Goal: Information Seeking & Learning: Learn about a topic

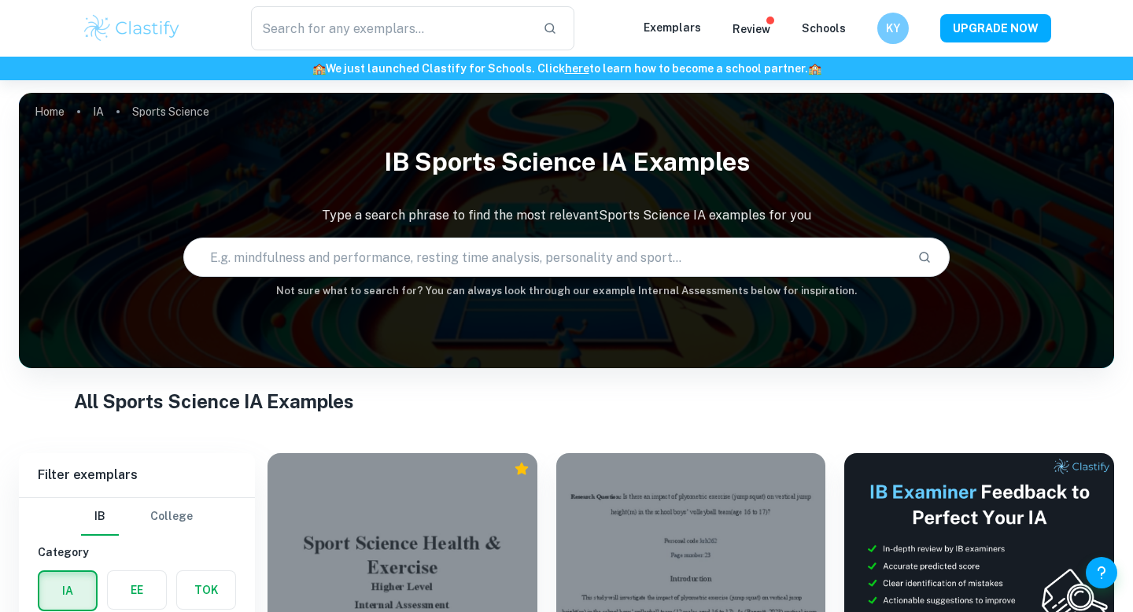
click at [308, 266] on input "text" at bounding box center [544, 257] width 721 height 44
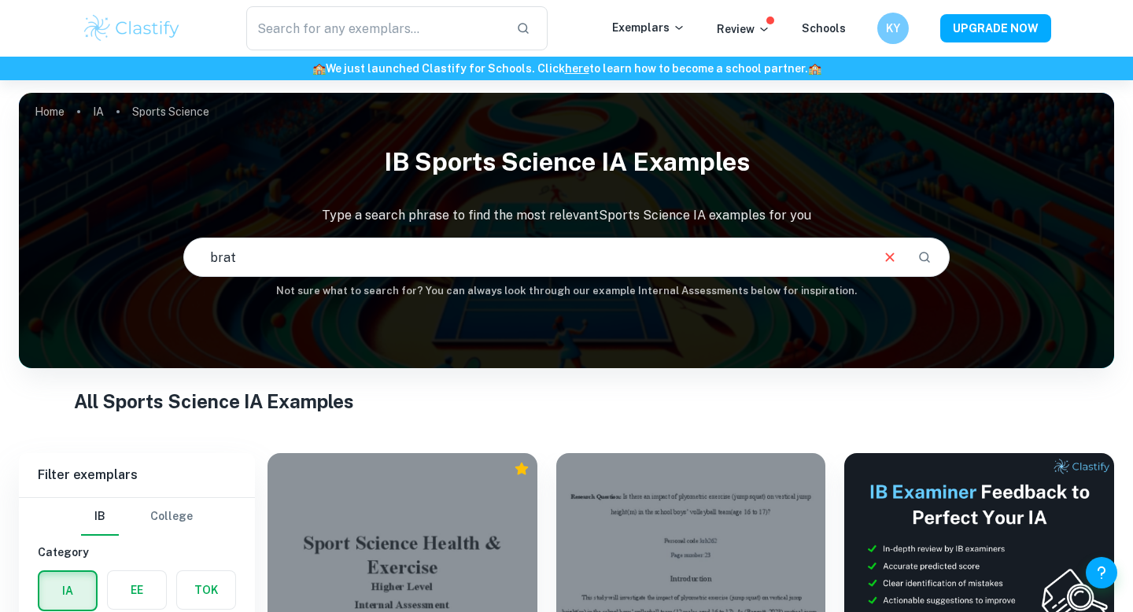
type input "brat"
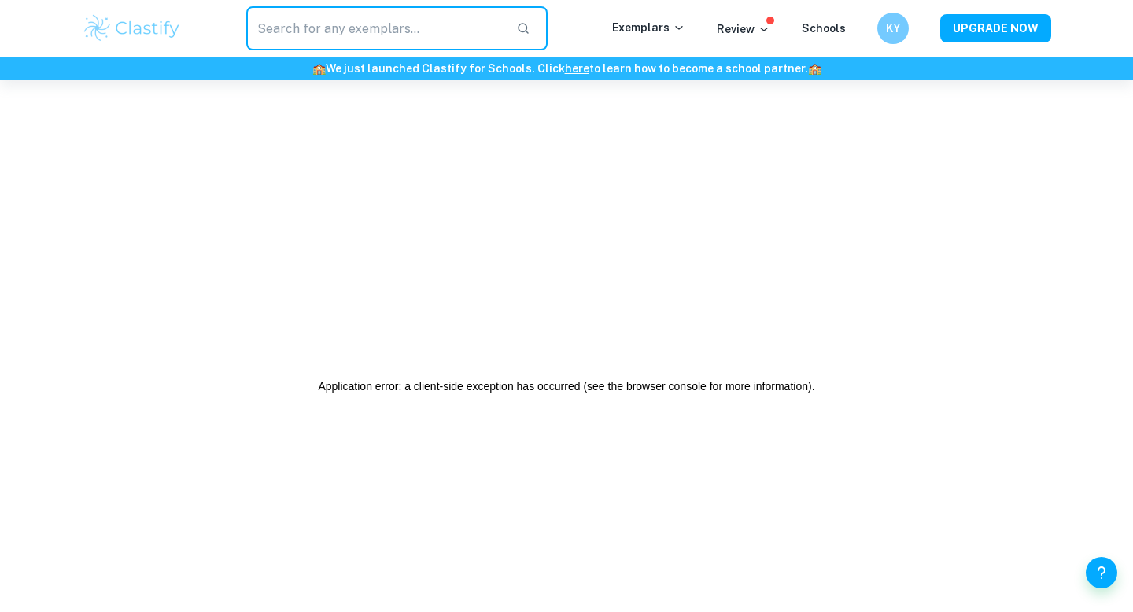
click at [303, 40] on input "text" at bounding box center [374, 28] width 257 height 44
type input "b"
type input "business"
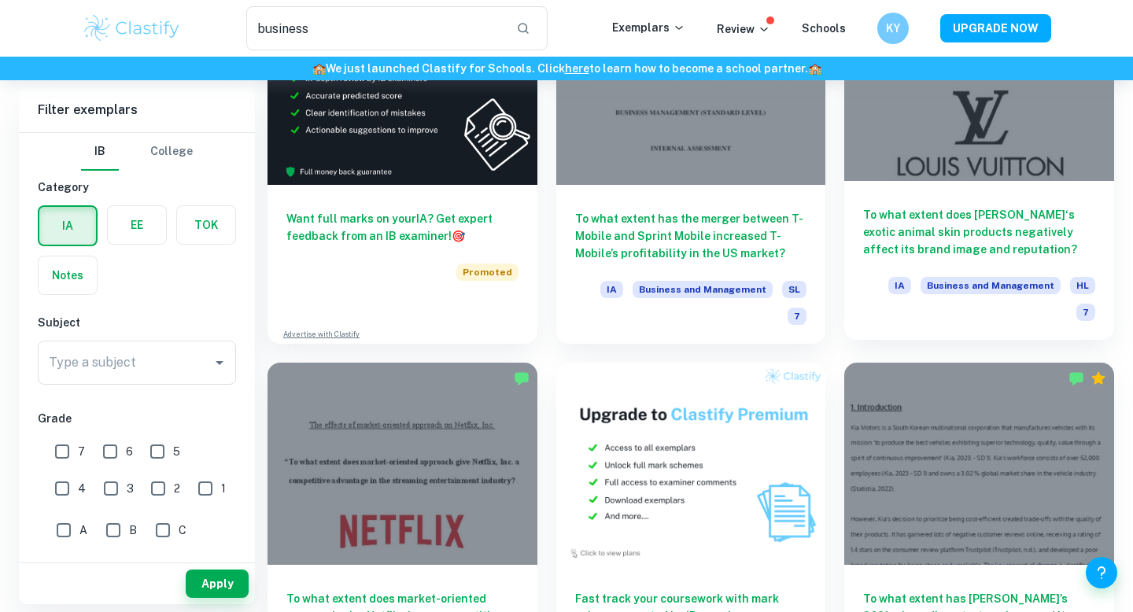
scroll to position [2506, 0]
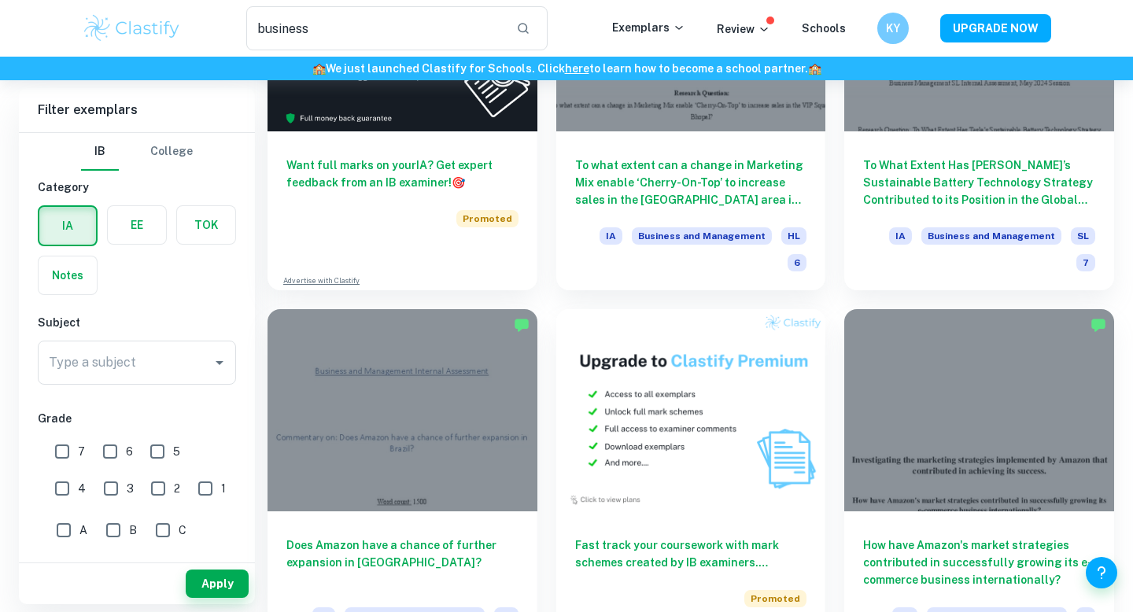
scroll to position [2505, 0]
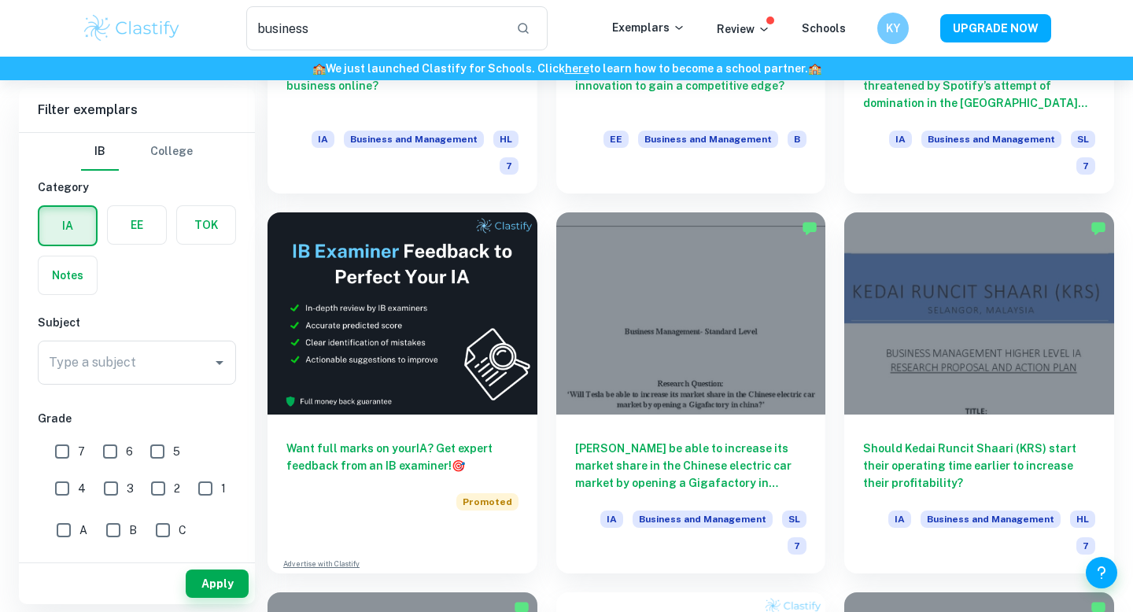
scroll to position [2506, 0]
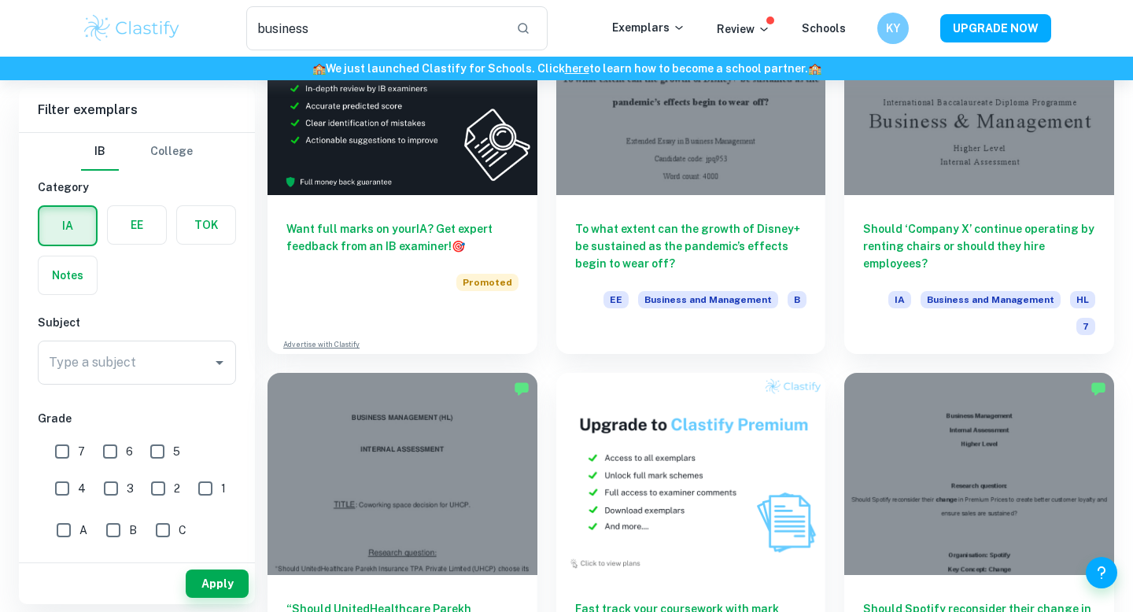
scroll to position [2506, 0]
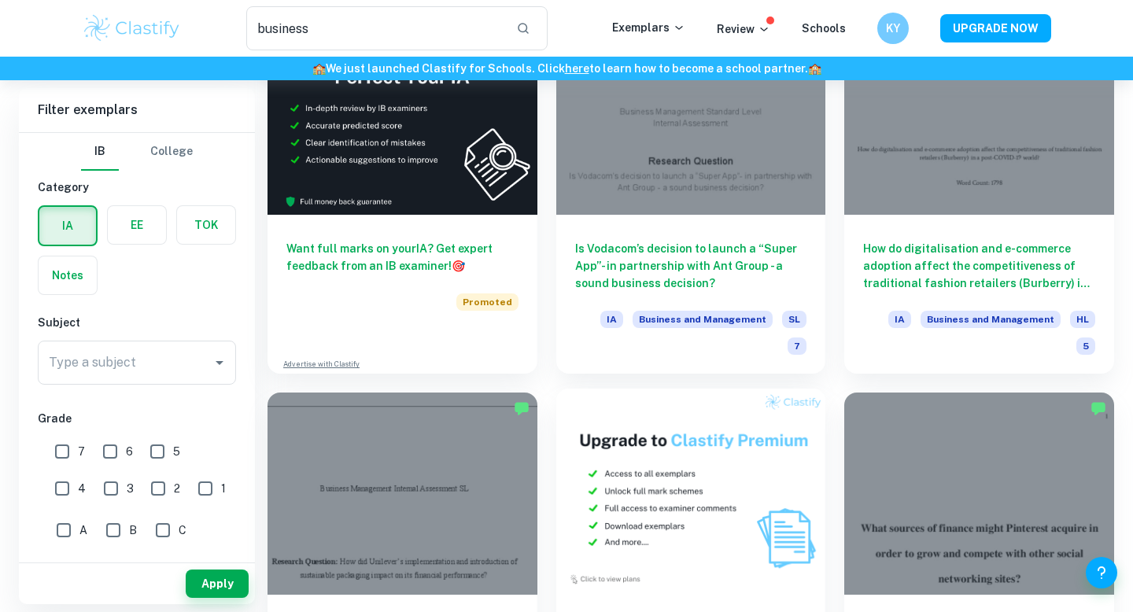
scroll to position [2506, 0]
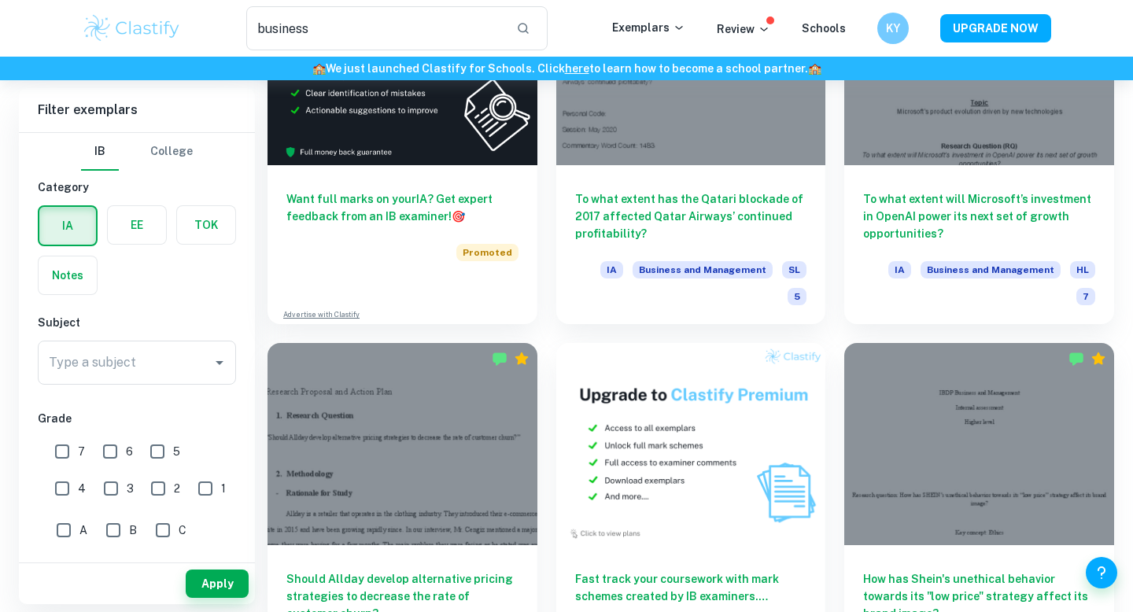
scroll to position [2506, 0]
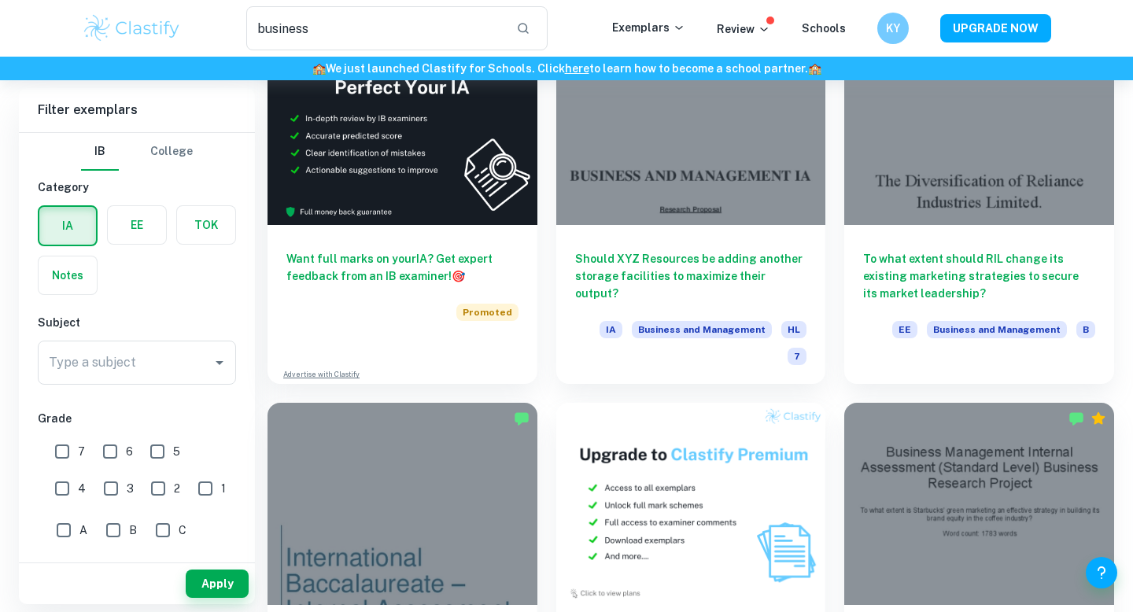
scroll to position [2506, 0]
